Goal: Information Seeking & Learning: Find specific fact

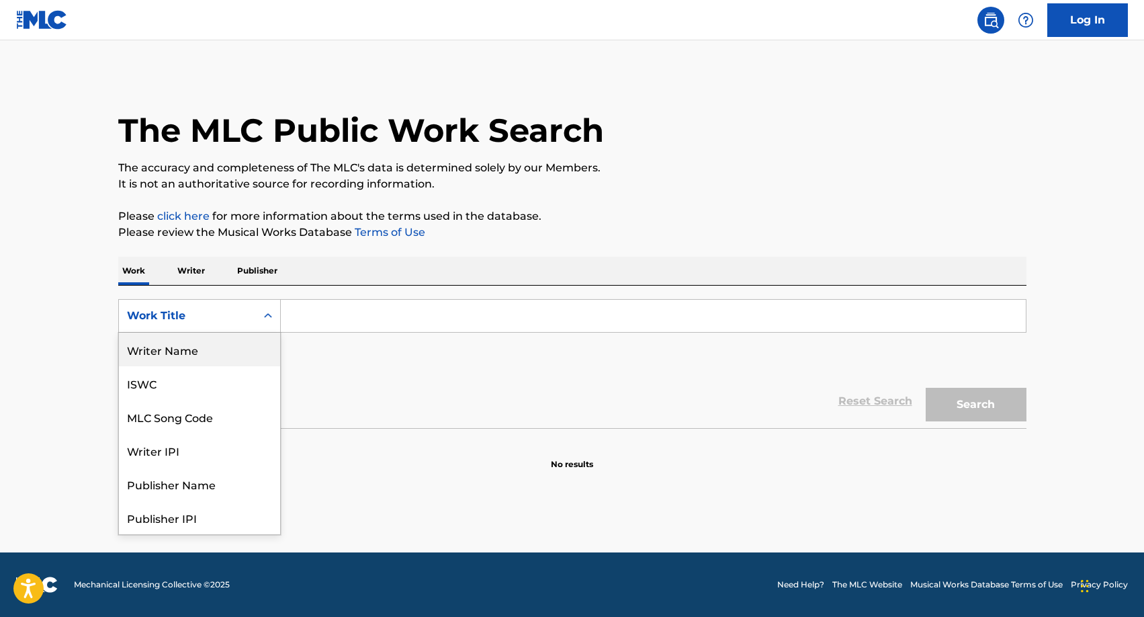
click at [189, 355] on div "Writer Name" at bounding box center [199, 350] width 161 height 34
click at [244, 312] on div "Writer Name" at bounding box center [187, 316] width 121 height 16
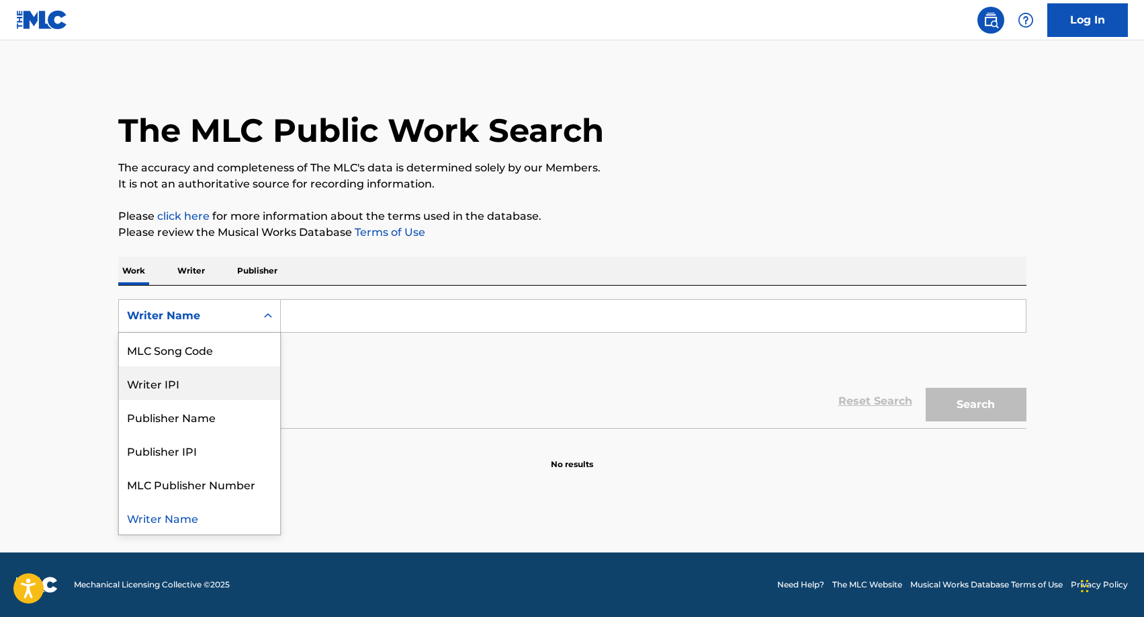
click at [192, 386] on div "Writer IPI" at bounding box center [199, 383] width 161 height 34
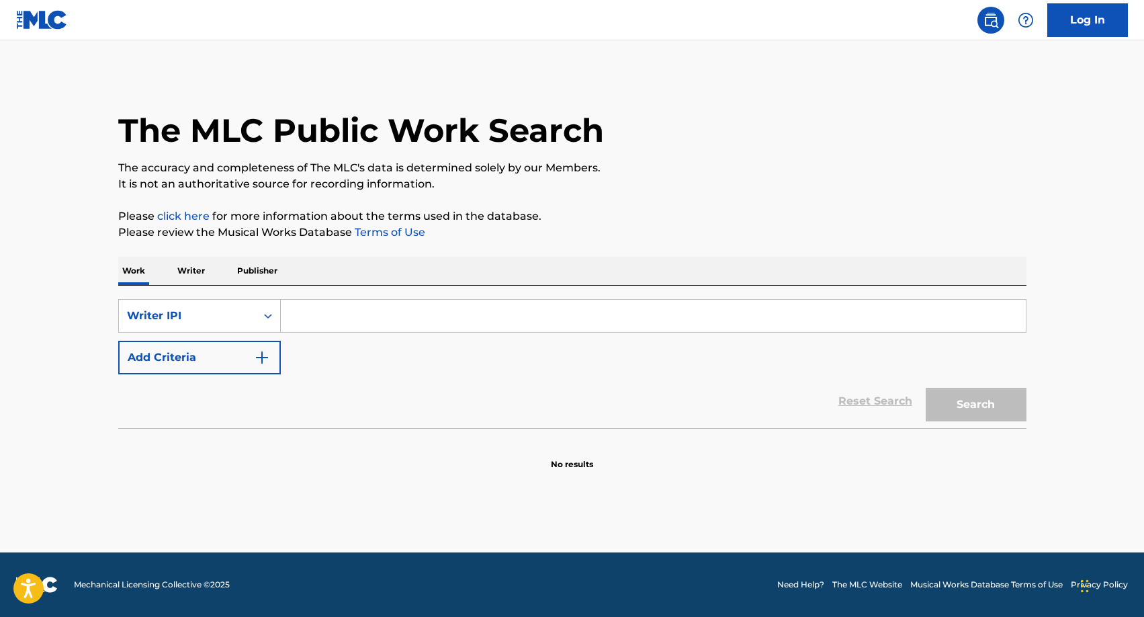
click at [329, 319] on input "Search Form" at bounding box center [653, 316] width 745 height 32
paste input "00725661241"
type input "00725661241"
click at [991, 417] on button "Search" at bounding box center [976, 405] width 101 height 34
click at [972, 408] on button "Search" at bounding box center [976, 405] width 101 height 34
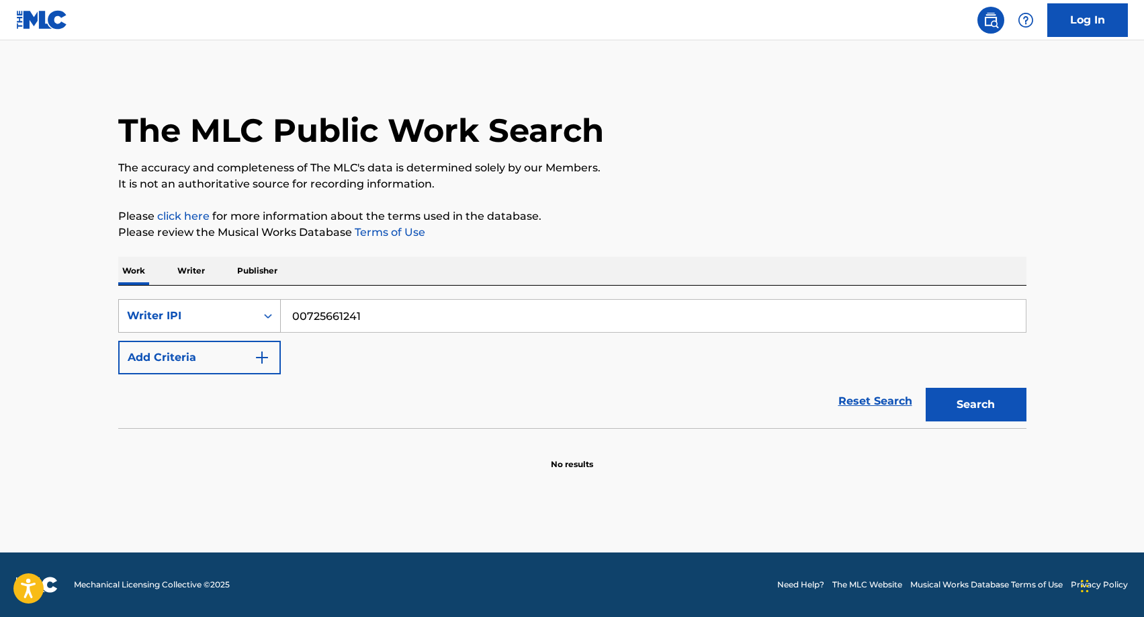
click at [230, 318] on div "Writer IPI" at bounding box center [187, 316] width 121 height 16
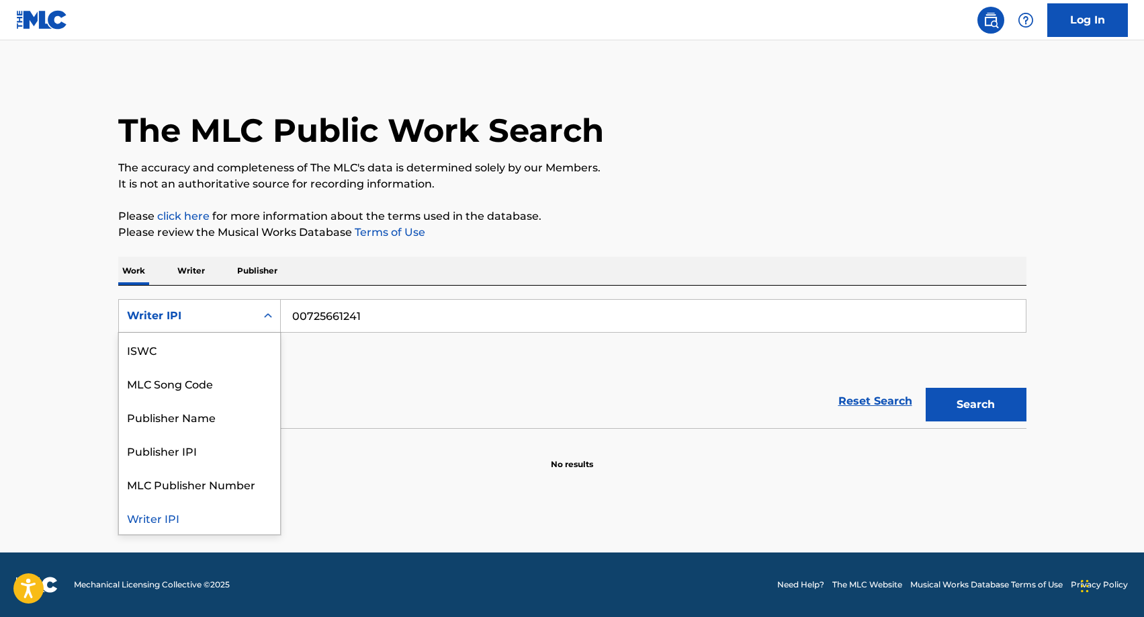
click at [189, 276] on p "Writer" at bounding box center [191, 271] width 36 height 28
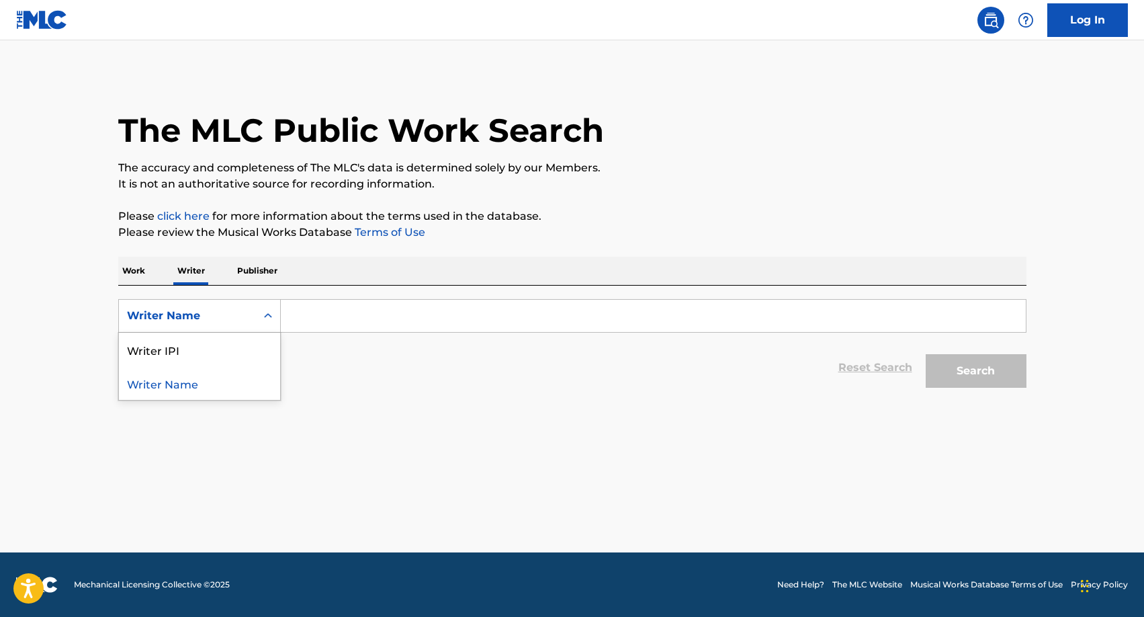
click at [214, 310] on div "Writer Name" at bounding box center [187, 316] width 121 height 16
click at [377, 302] on input "Search Form" at bounding box center [653, 316] width 745 height 32
click at [204, 315] on div "Writer Name" at bounding box center [187, 316] width 121 height 16
click at [208, 349] on div "Writer IPI" at bounding box center [199, 350] width 161 height 34
click at [339, 310] on input "Search Form" at bounding box center [653, 316] width 745 height 32
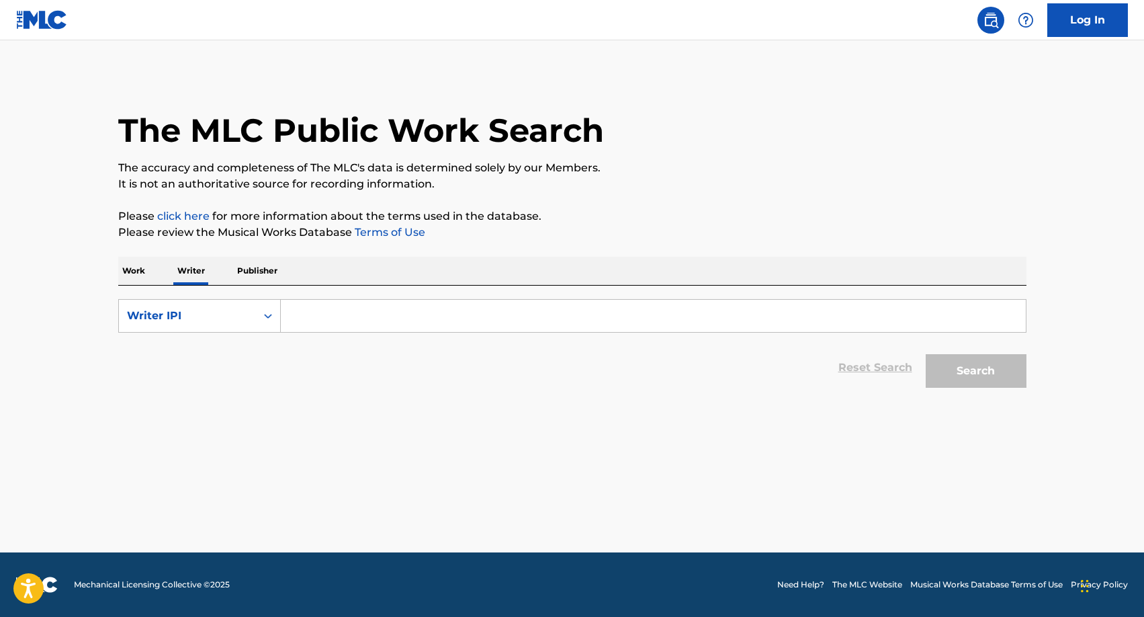
paste input "00725661241"
type input "00725661241"
click at [975, 371] on button "Search" at bounding box center [976, 371] width 101 height 34
click at [204, 311] on div "Writer IPI" at bounding box center [187, 316] width 121 height 16
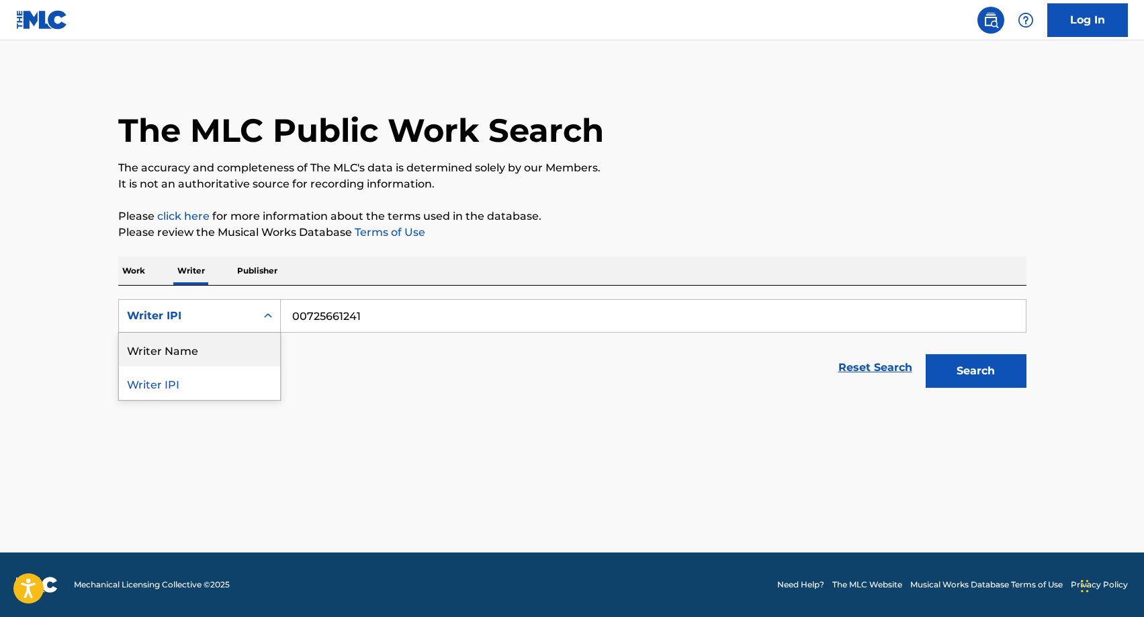
click at [201, 353] on div "Writer Name" at bounding box center [199, 350] width 161 height 34
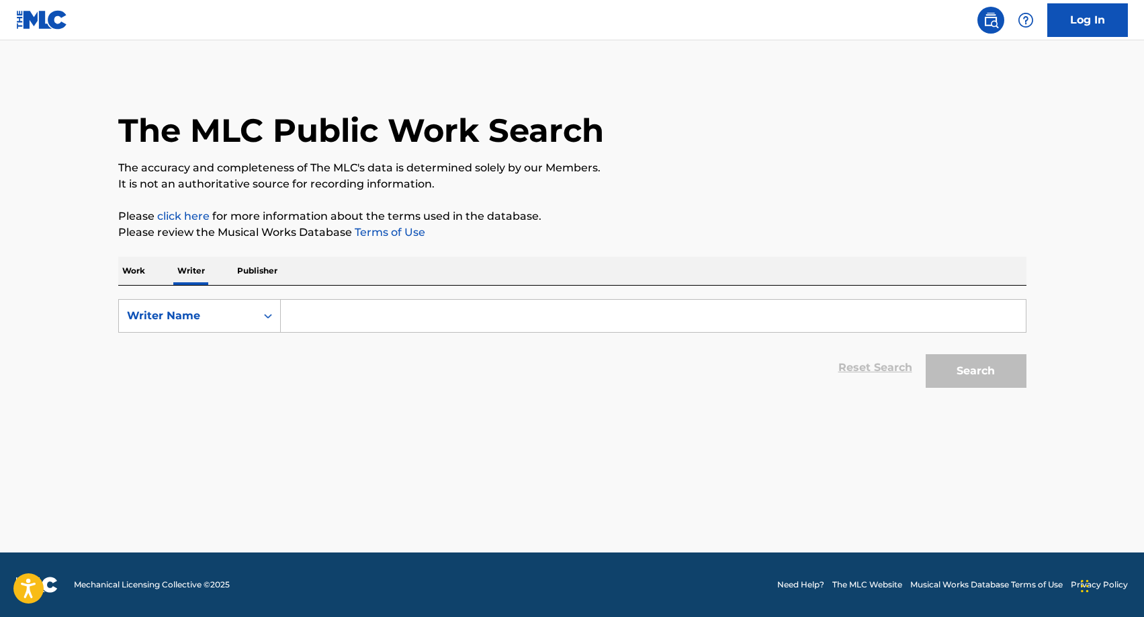
click at [822, 0] on nav "Log In" at bounding box center [572, 20] width 1144 height 40
click at [450, 309] on input "Search Form" at bounding box center [653, 316] width 745 height 32
paste input "RYBCHYNSKYI [PERSON_NAME]"
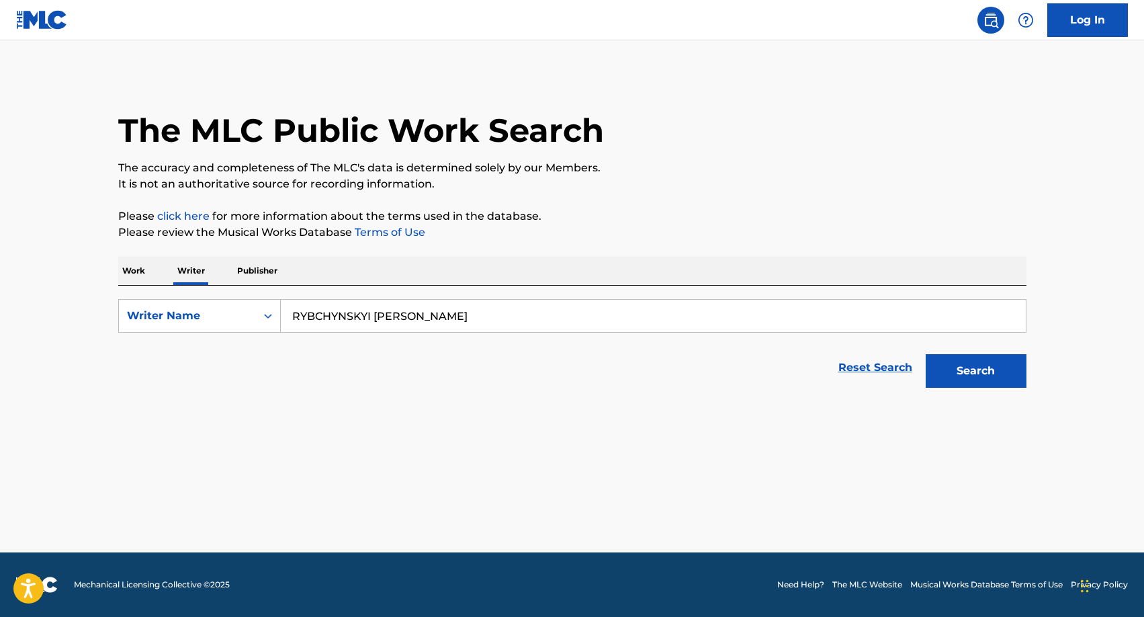
type input "RYBCHYNSKYI [PERSON_NAME]"
click at [975, 371] on button "Search" at bounding box center [976, 371] width 101 height 34
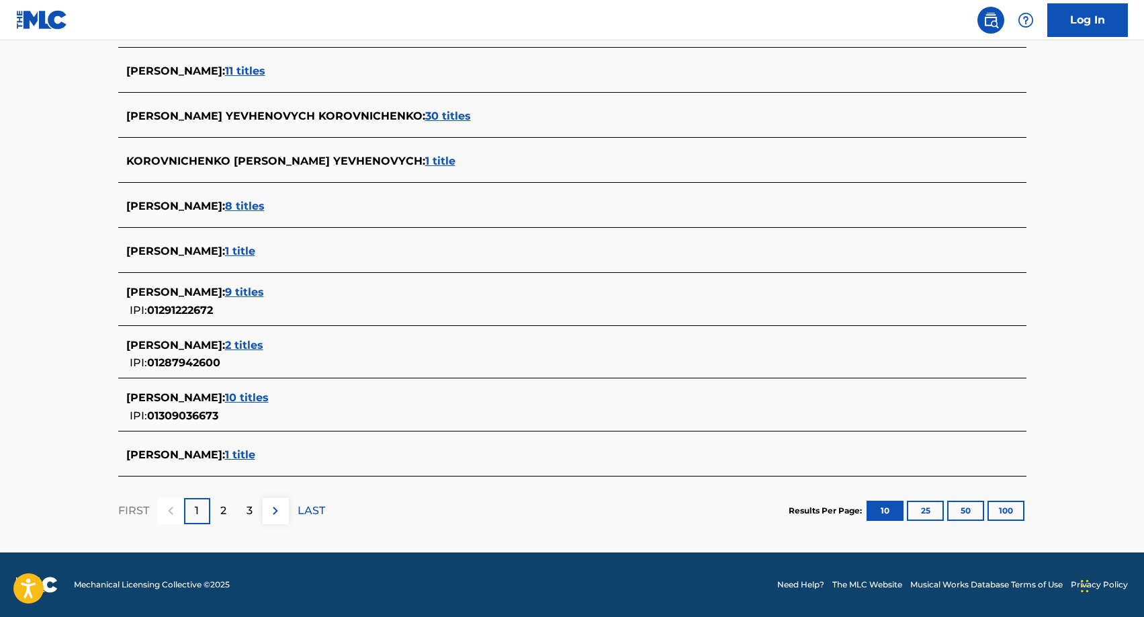
scroll to position [413, 0]
click at [1009, 506] on button "100" at bounding box center [1006, 510] width 37 height 20
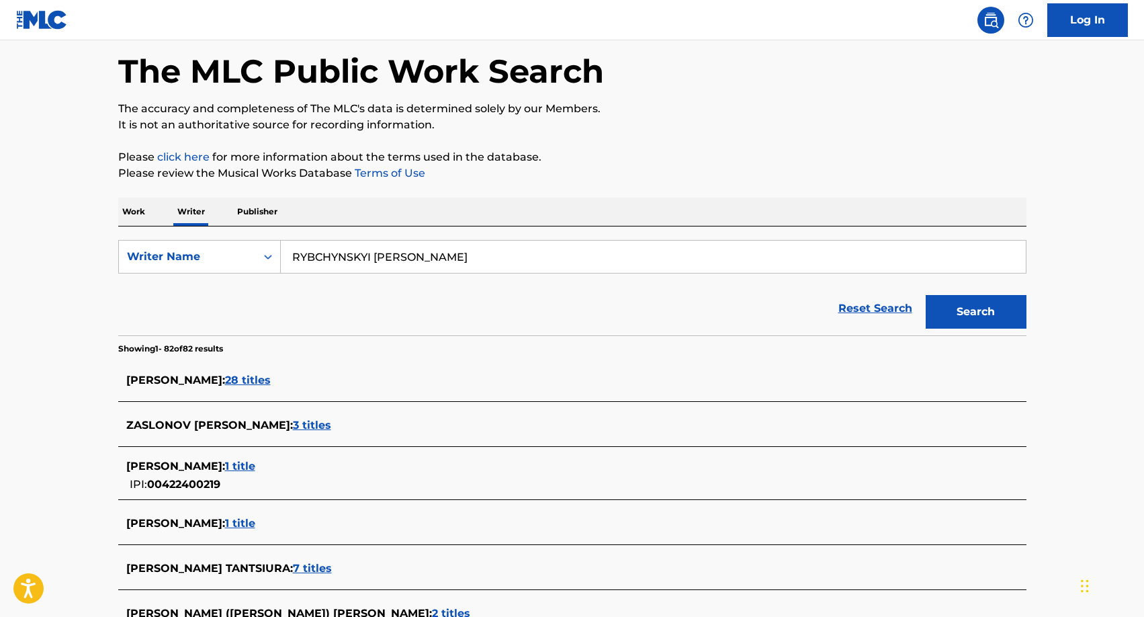
scroll to position [64, 0]
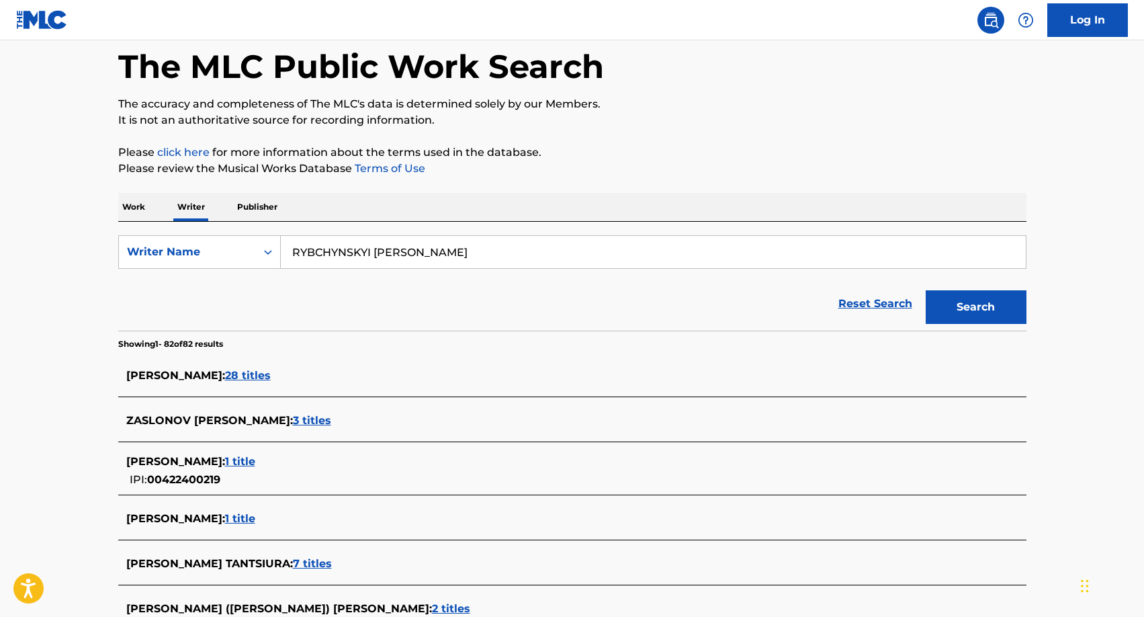
click at [225, 380] on span "28 titles" at bounding box center [248, 375] width 46 height 13
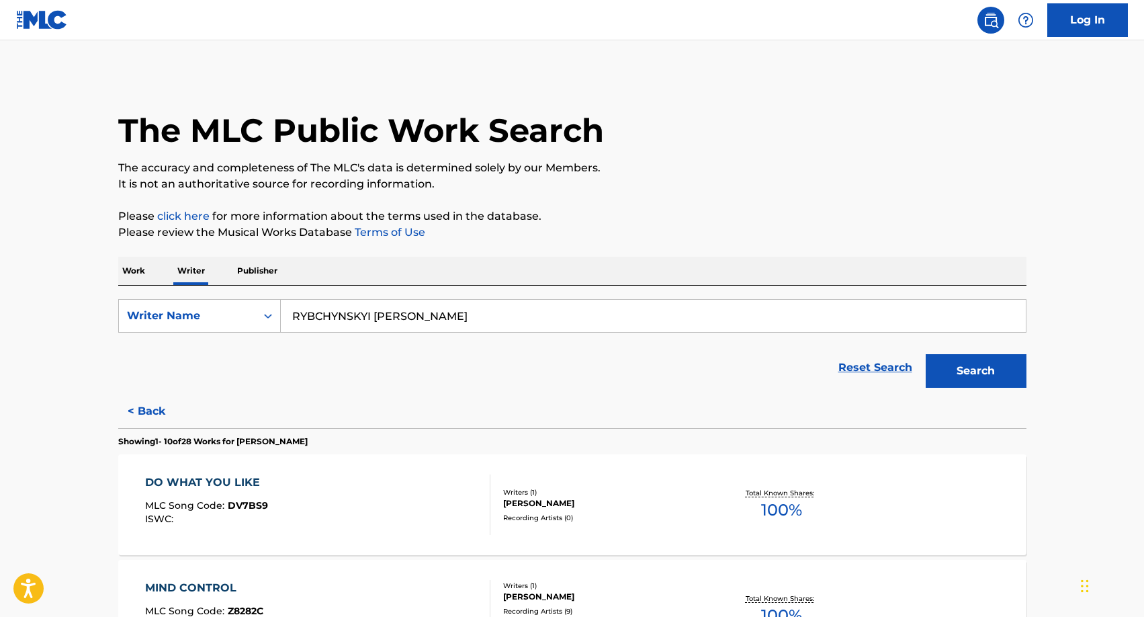
scroll to position [0, 0]
